Goal: Transaction & Acquisition: Purchase product/service

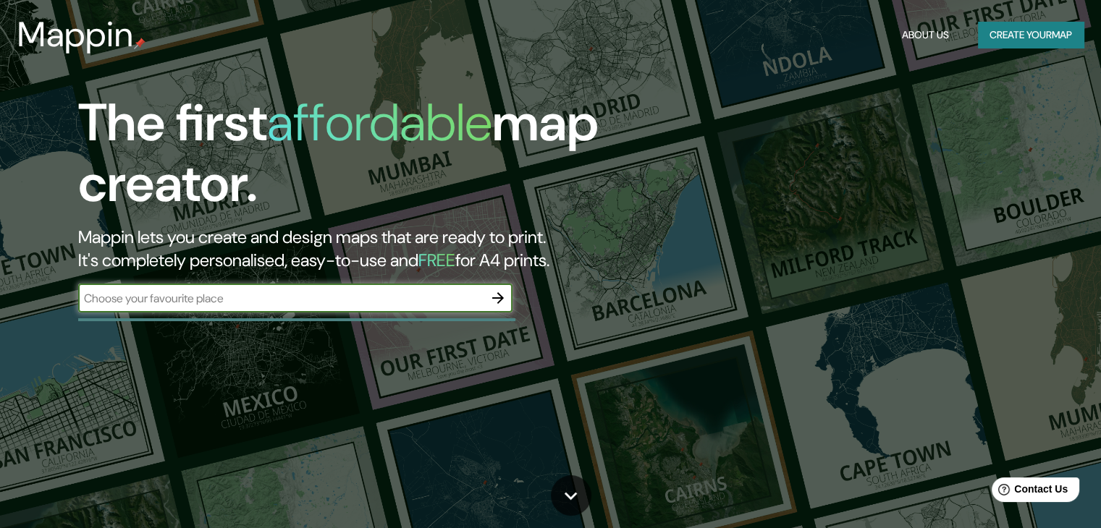
click at [351, 295] on input "text" at bounding box center [280, 298] width 405 height 17
click at [248, 305] on input "text" at bounding box center [280, 298] width 405 height 17
type input "PACHUCA [GEOGRAPHIC_DATA]"
click at [496, 297] on icon "button" at bounding box center [498, 298] width 12 height 12
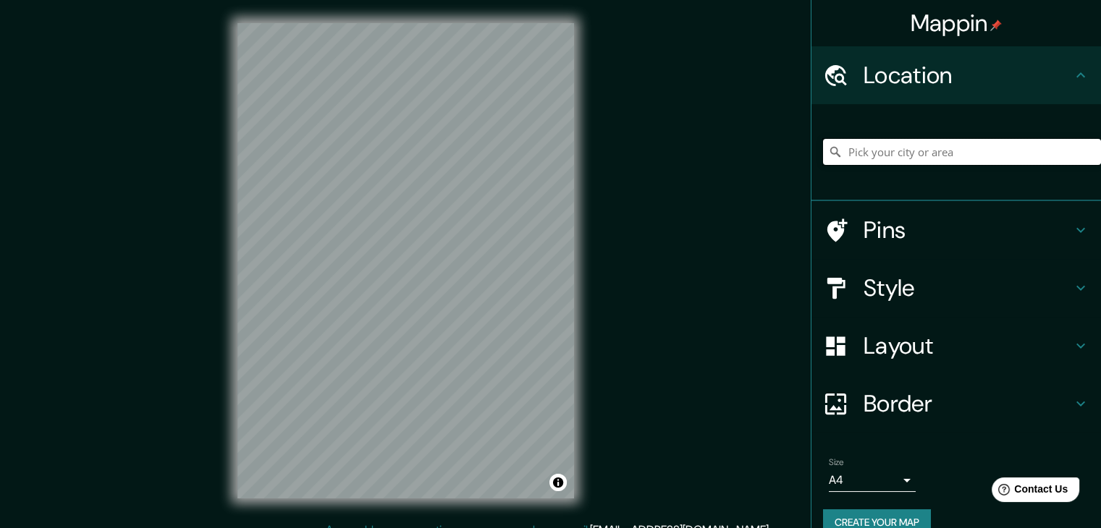
click at [857, 150] on input "Pick your city or area" at bounding box center [962, 152] width 278 height 26
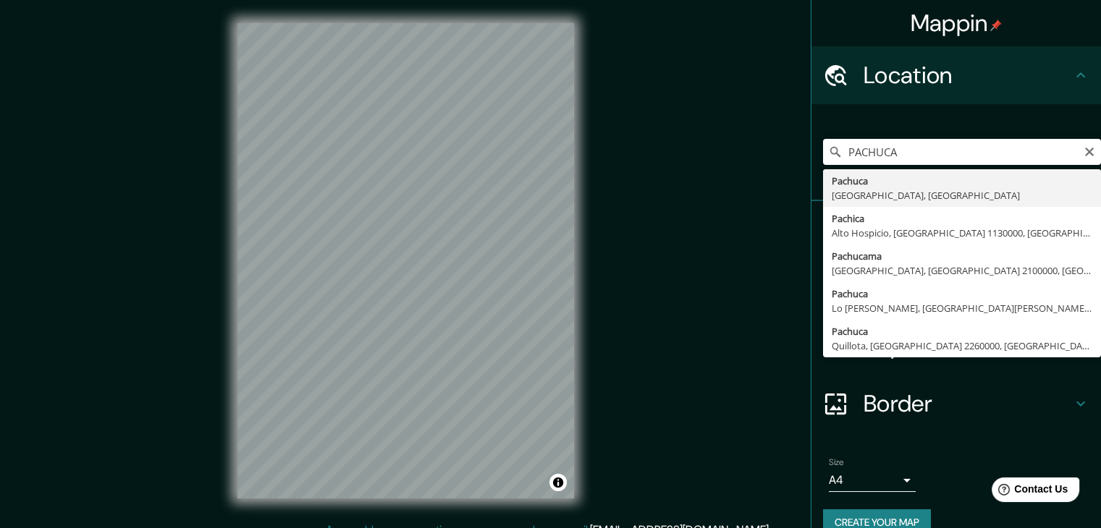
type input "Pachuca, [GEOGRAPHIC_DATA], [GEOGRAPHIC_DATA]"
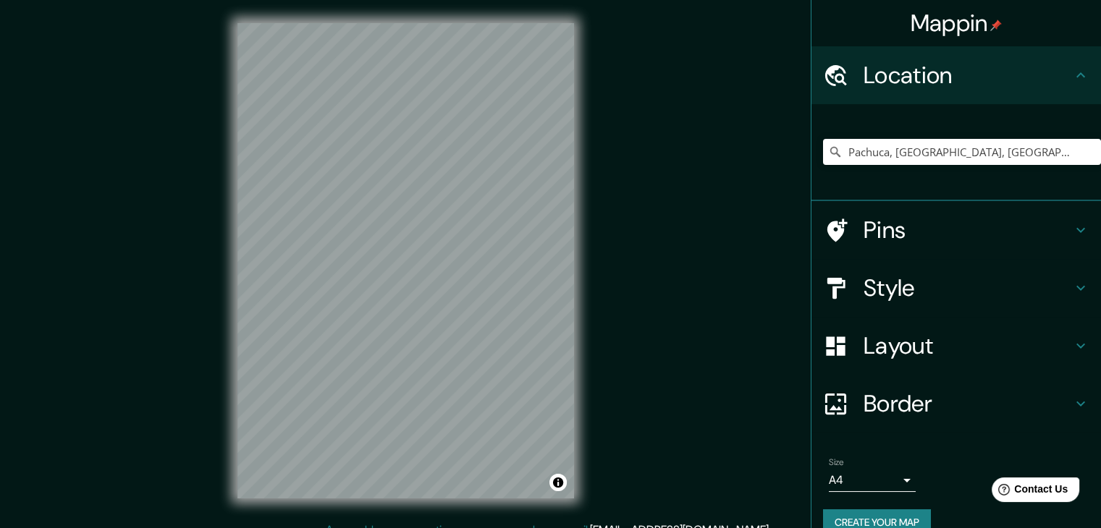
click at [1072, 287] on icon at bounding box center [1080, 287] width 17 height 17
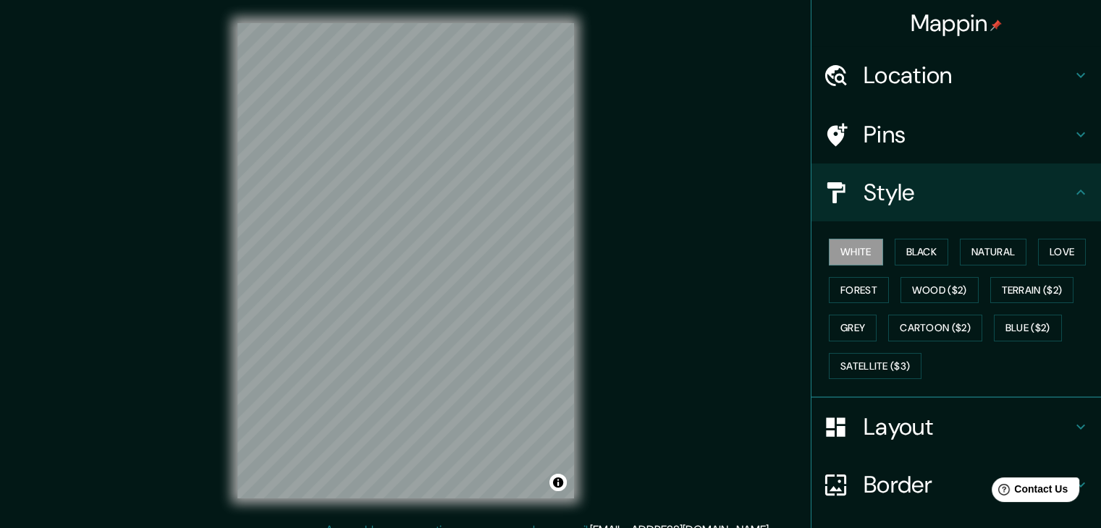
click at [1072, 195] on icon at bounding box center [1080, 192] width 17 height 17
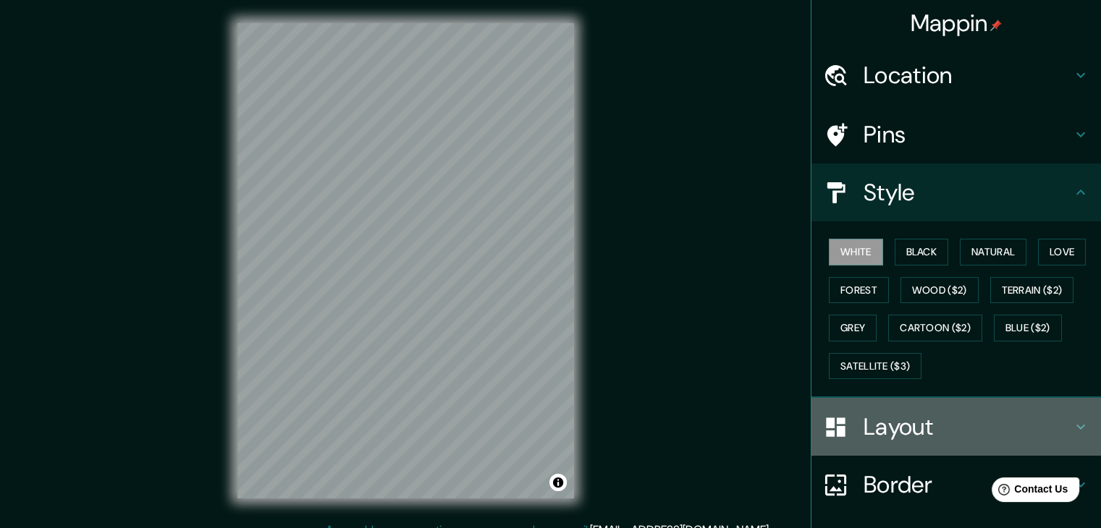
click at [1072, 419] on icon at bounding box center [1080, 426] width 17 height 17
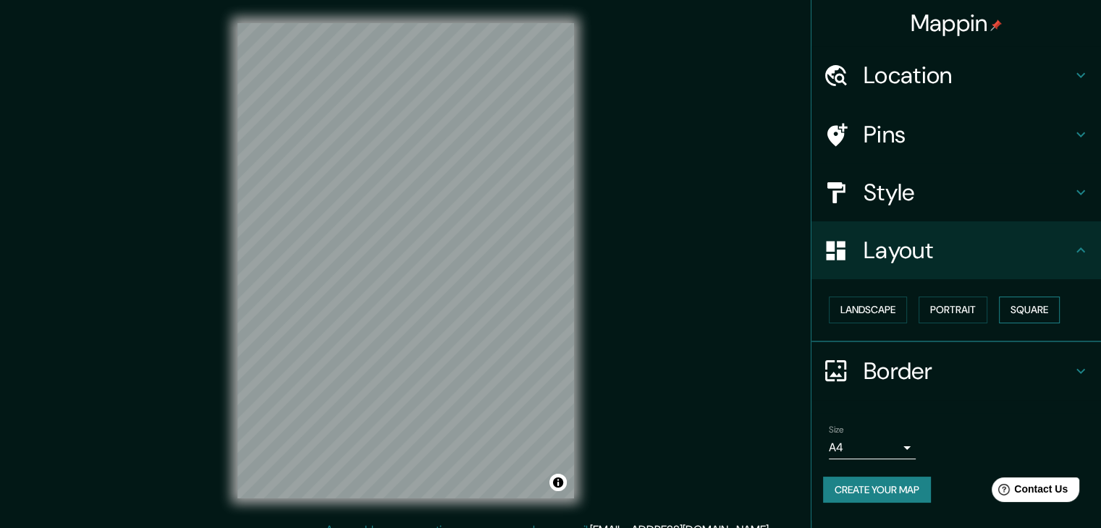
click at [1022, 308] on button "Square" at bounding box center [1029, 310] width 61 height 27
